Goal: Task Accomplishment & Management: Use online tool/utility

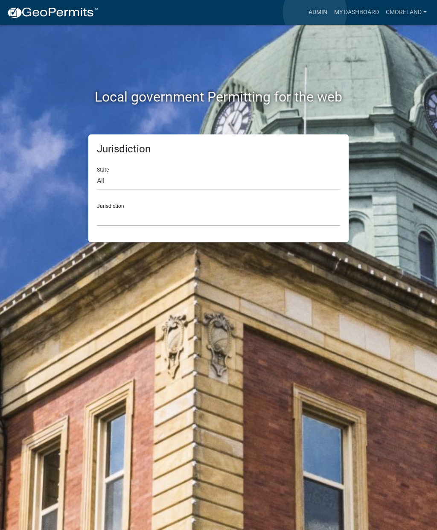
click at [315, 12] on link "Admin" at bounding box center [318, 12] width 26 height 16
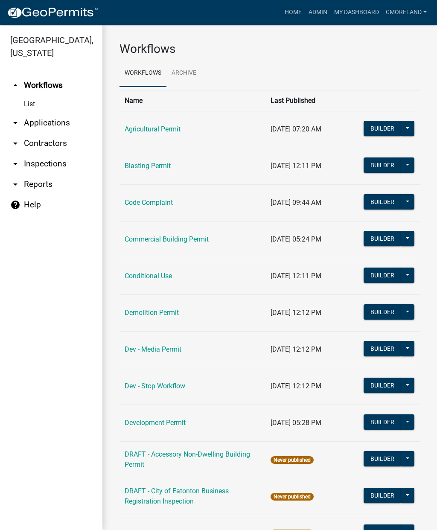
click at [48, 120] on link "arrow_drop_down Applications" at bounding box center [51, 123] width 102 height 20
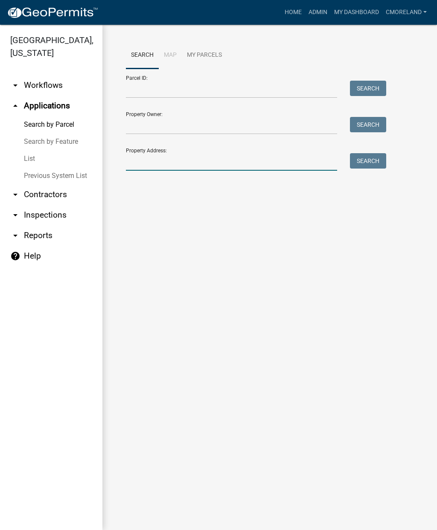
click at [143, 159] on input "Property Address:" at bounding box center [231, 162] width 211 height 18
type input "4"
type input "140 [PERSON_NAME]"
click at [368, 166] on button "Search" at bounding box center [368, 160] width 36 height 15
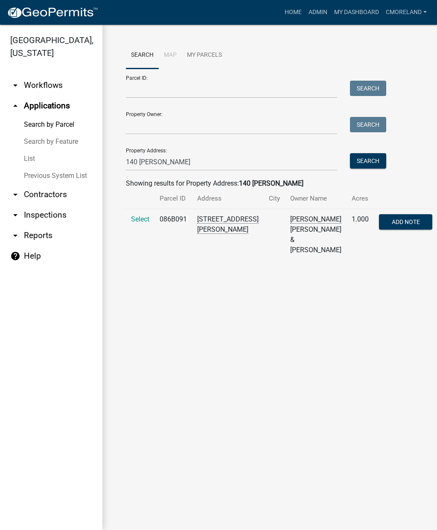
click at [145, 222] on span "Select" at bounding box center [140, 219] width 18 height 8
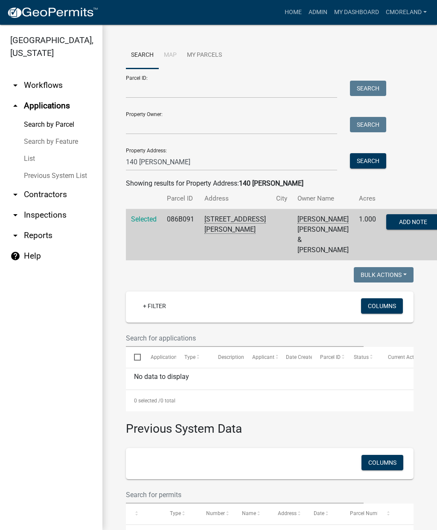
click at [146, 218] on span "Selected" at bounding box center [144, 219] width 26 height 8
